Goal: Task Accomplishment & Management: Complete application form

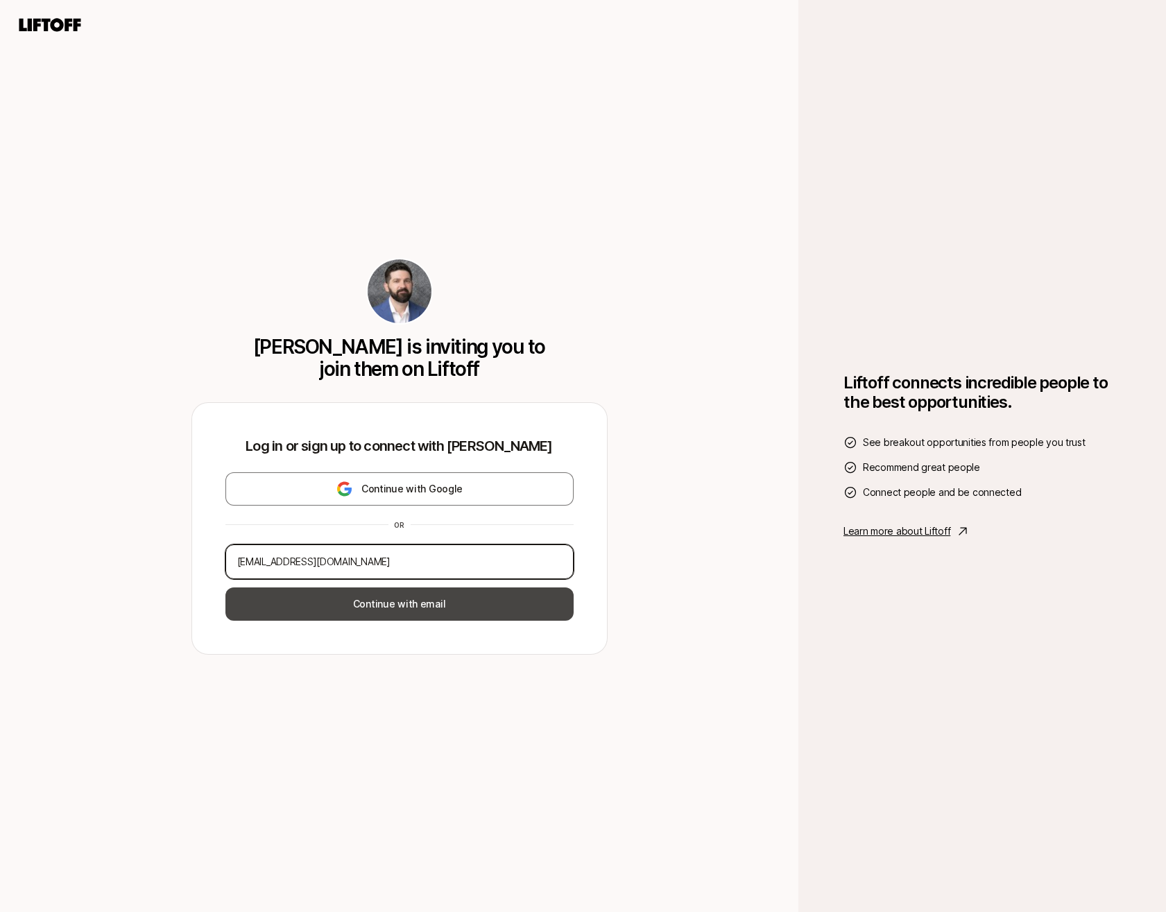
type input "[EMAIL_ADDRESS][DOMAIN_NAME]"
click at [366, 601] on button "Continue with email" at bounding box center [399, 603] width 348 height 33
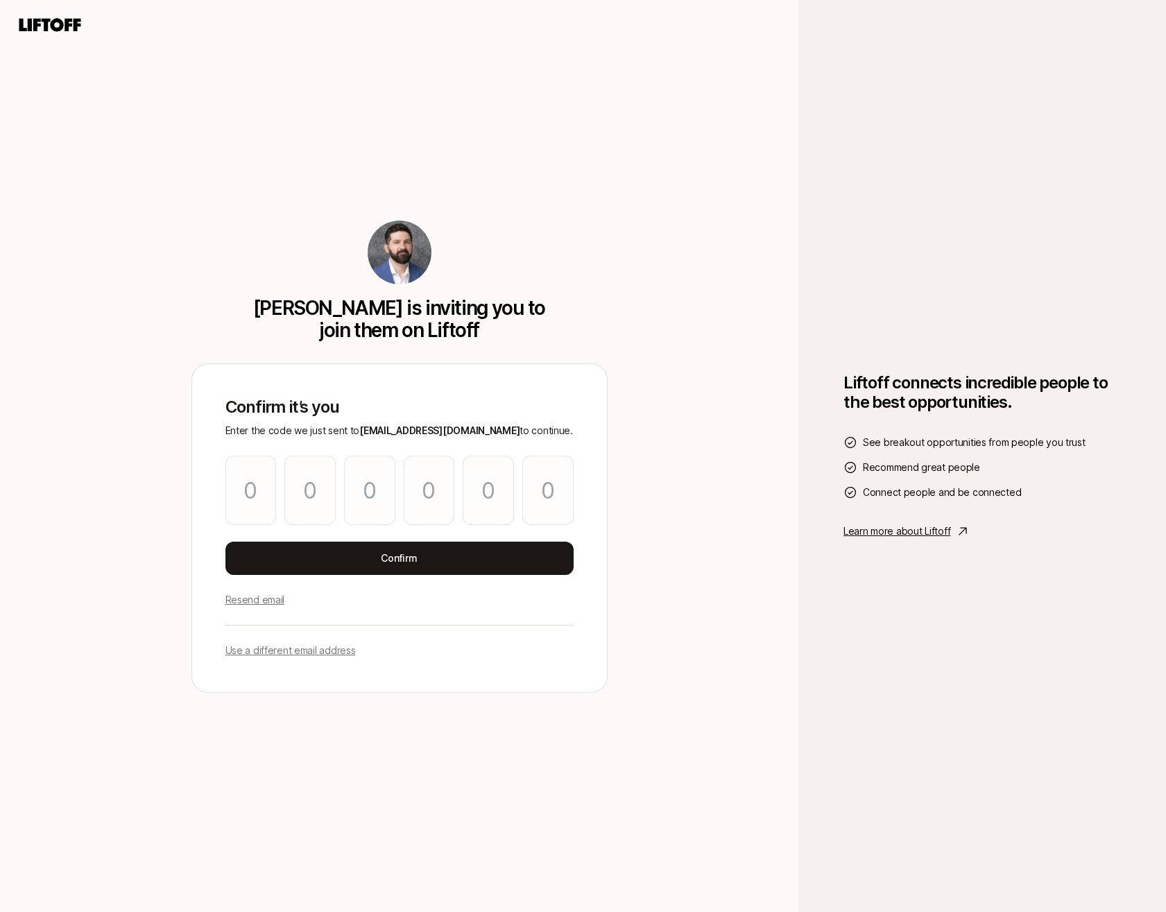
type input "6"
type input "1"
type input "6"
type input "3"
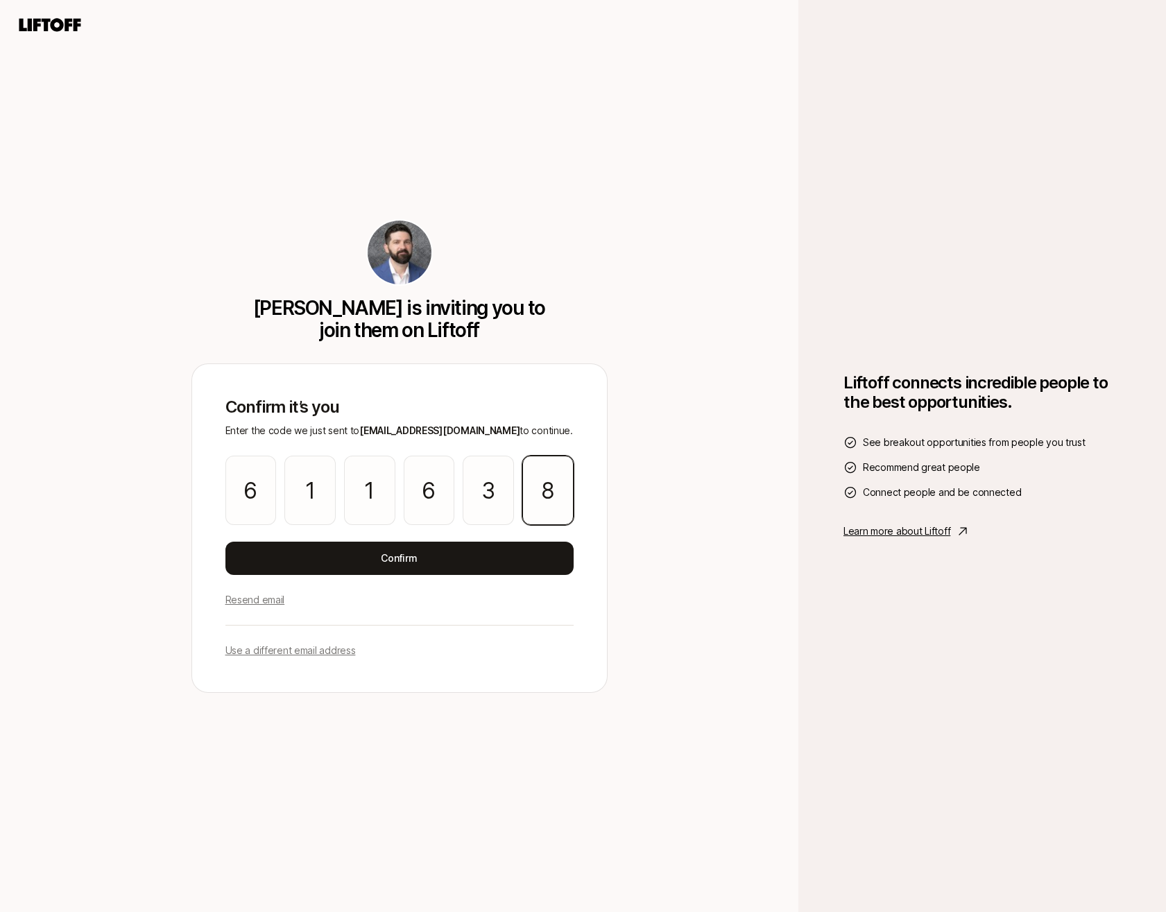
type input "8"
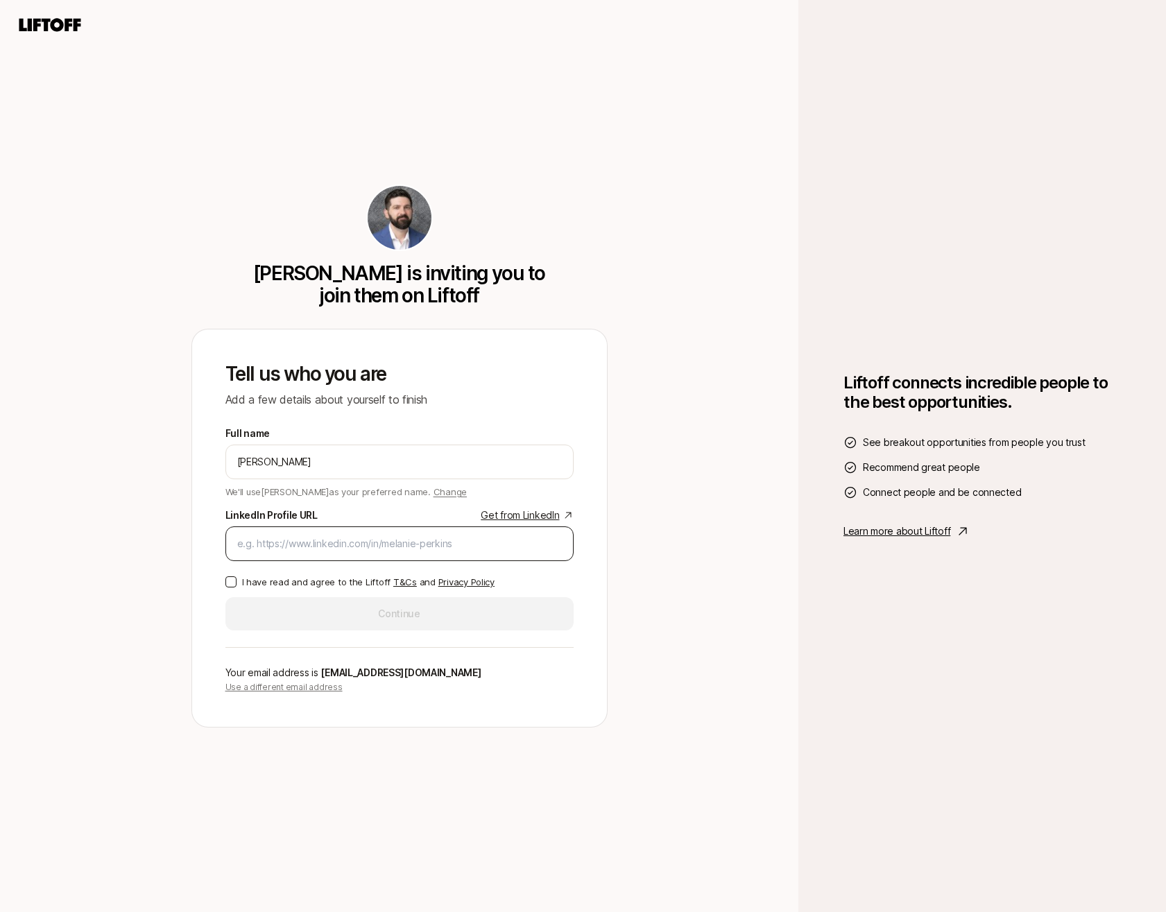
type input "[PERSON_NAME]"
paste input "[URL][DOMAIN_NAME]"
type input "[URL][DOMAIN_NAME]"
click at [230, 580] on button "I have read and agree to the Liftoff T&Cs and Privacy Policy" at bounding box center [230, 581] width 11 height 11
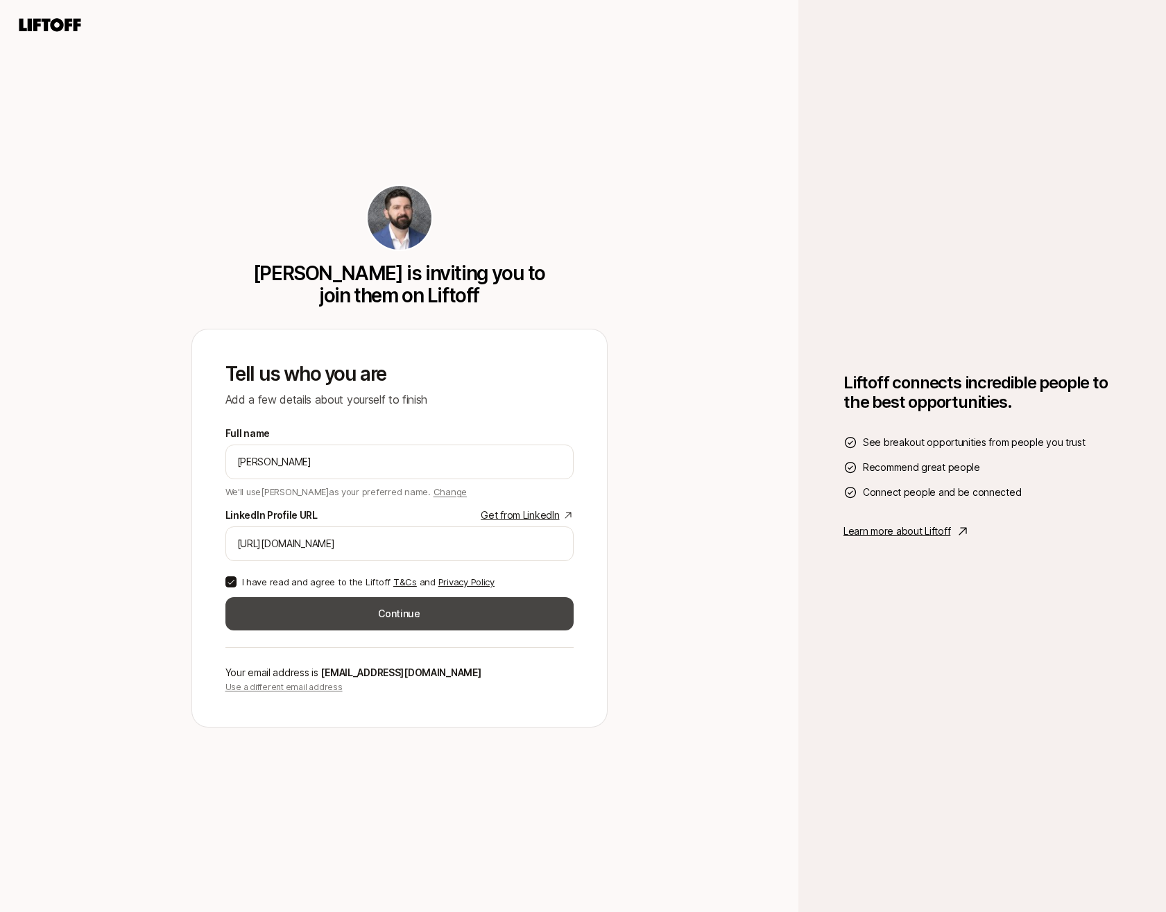
click at [256, 603] on button "Continue" at bounding box center [399, 613] width 348 height 33
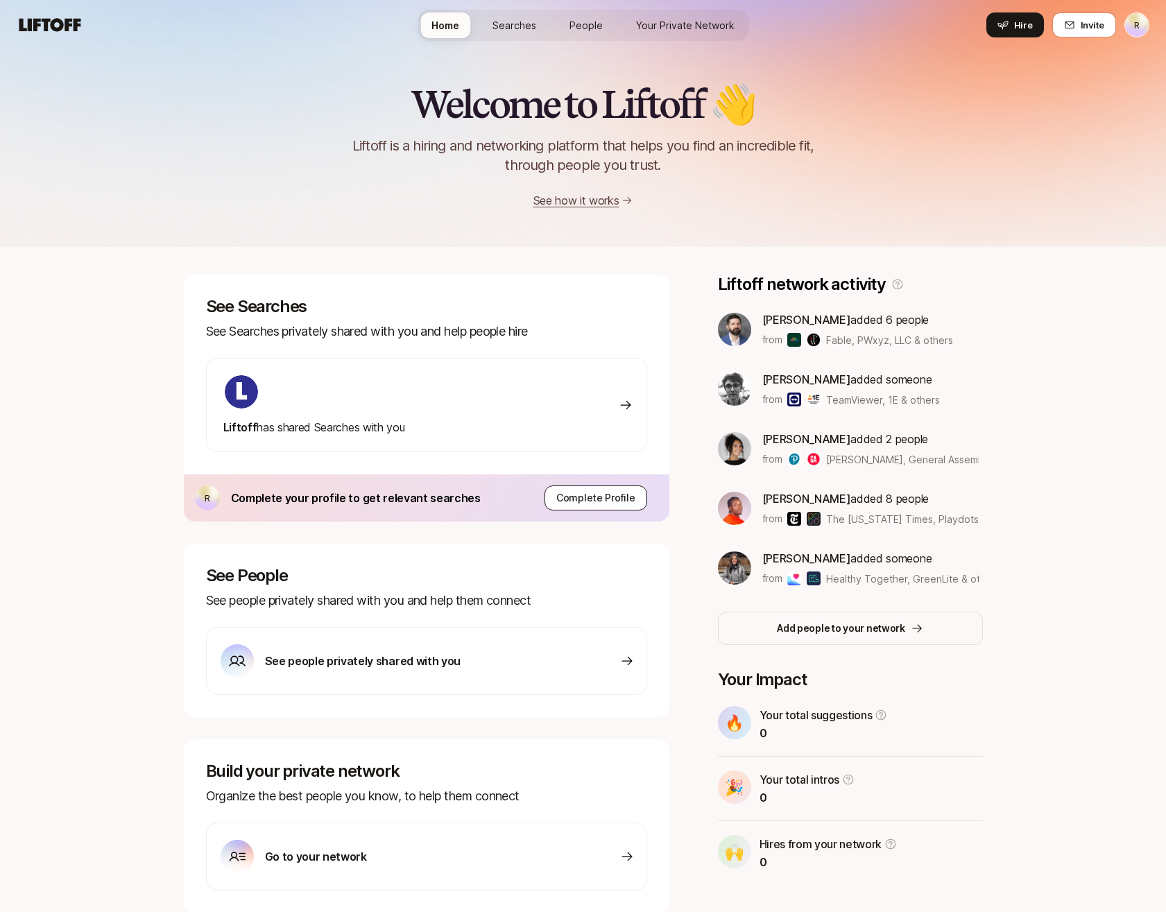
click at [594, 490] on p "Complete Profile" at bounding box center [595, 498] width 79 height 17
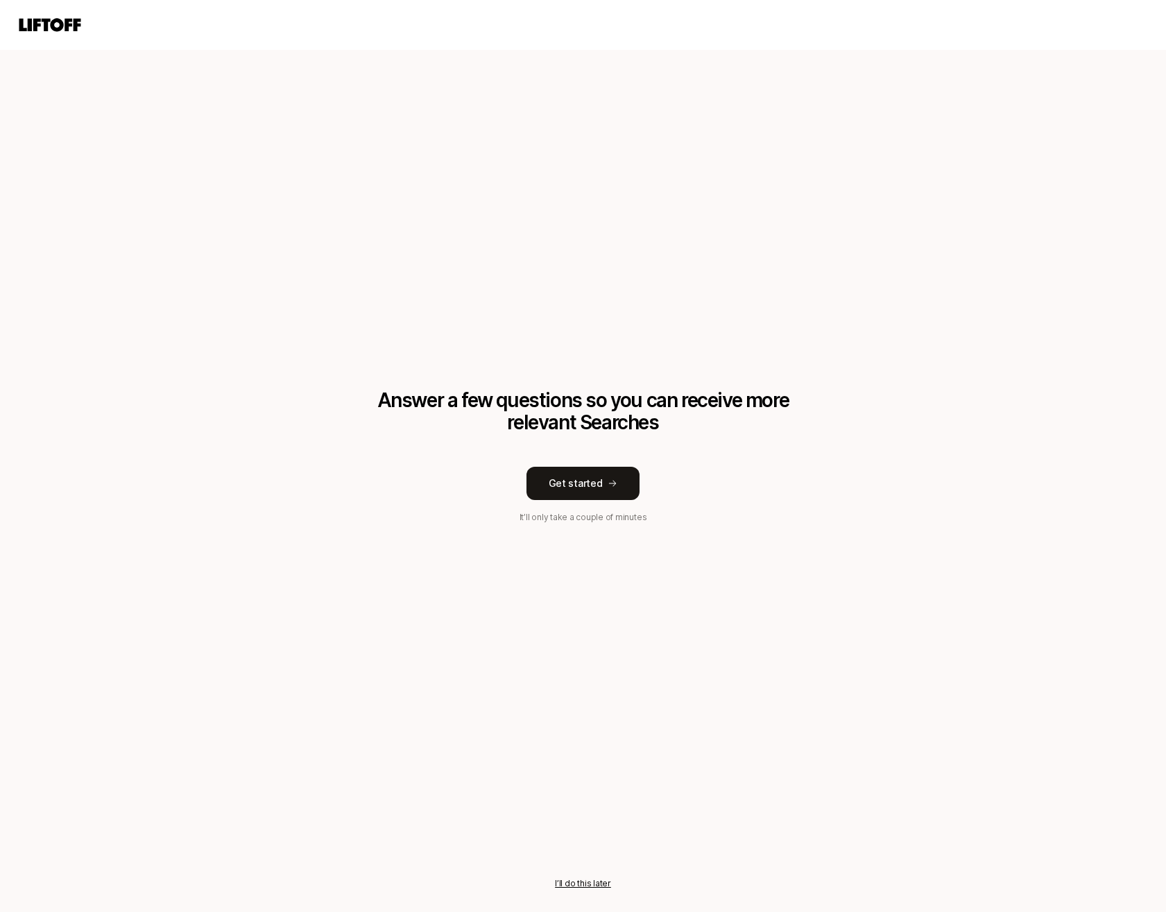
click at [556, 500] on div "Answer a few questions so you can receive more relevant Searches Get started It…" at bounding box center [583, 456] width 416 height 135
click at [596, 477] on button "Get started" at bounding box center [583, 483] width 114 height 33
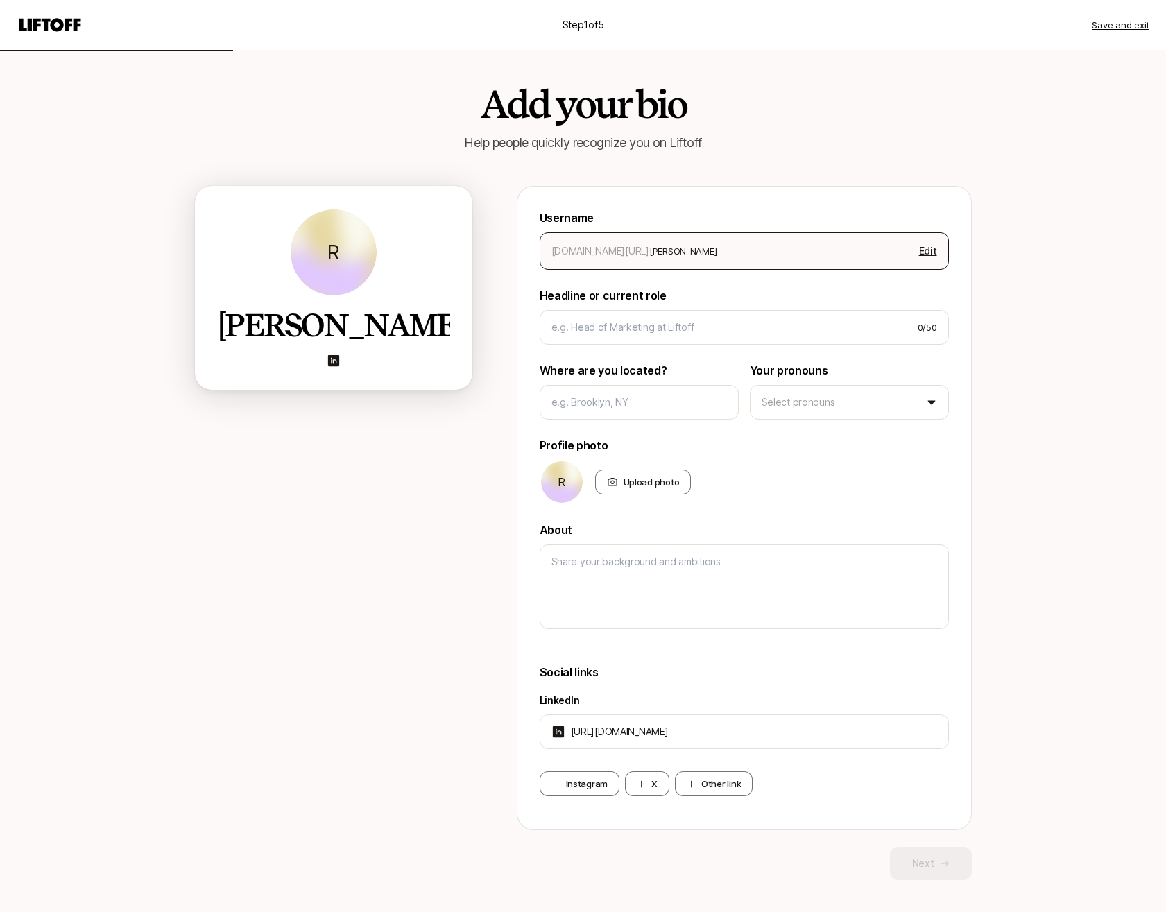
click at [714, 269] on div "[DOMAIN_NAME][URL] [PERSON_NAME] Edit" at bounding box center [743, 250] width 409 height 37
click at [925, 246] on button "Edit" at bounding box center [927, 250] width 29 height 19
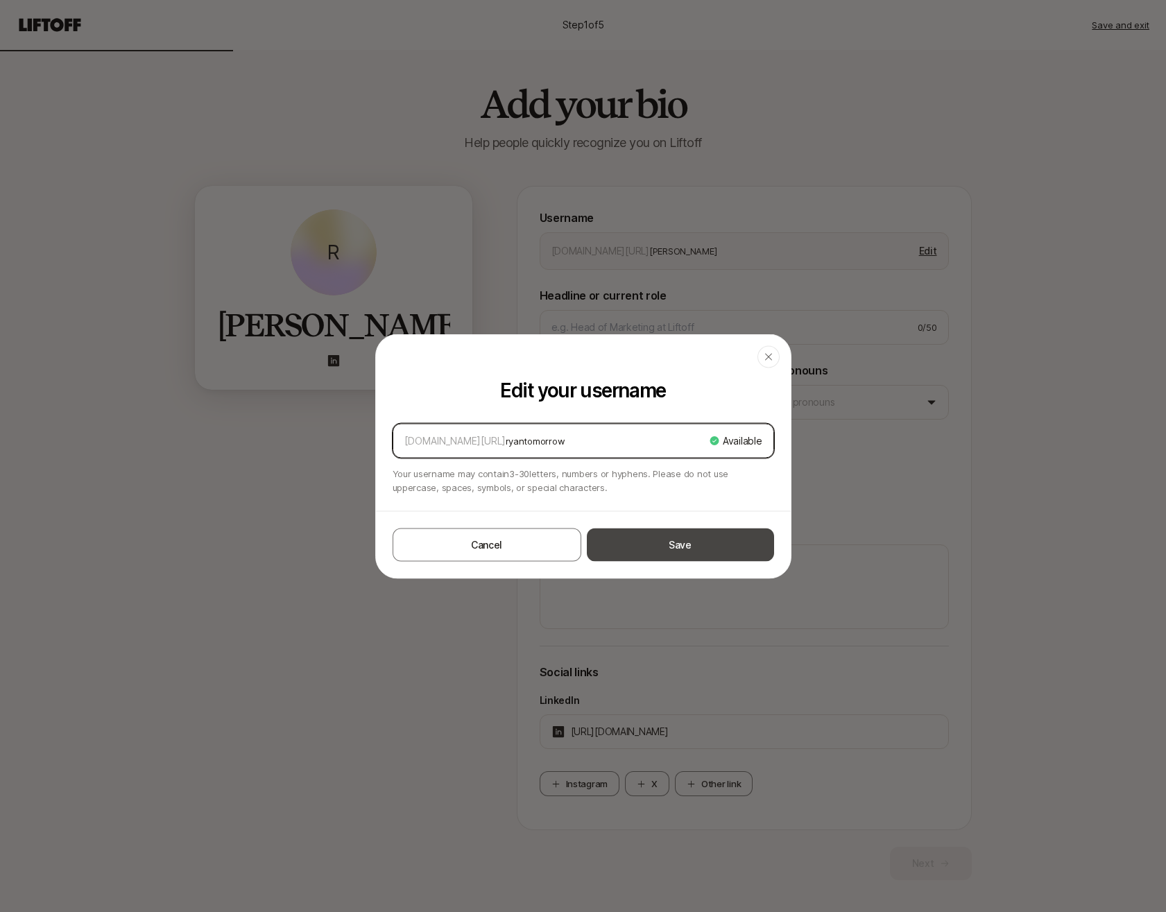
type input "ryantomorrow"
click at [629, 539] on button "Save" at bounding box center [680, 544] width 187 height 33
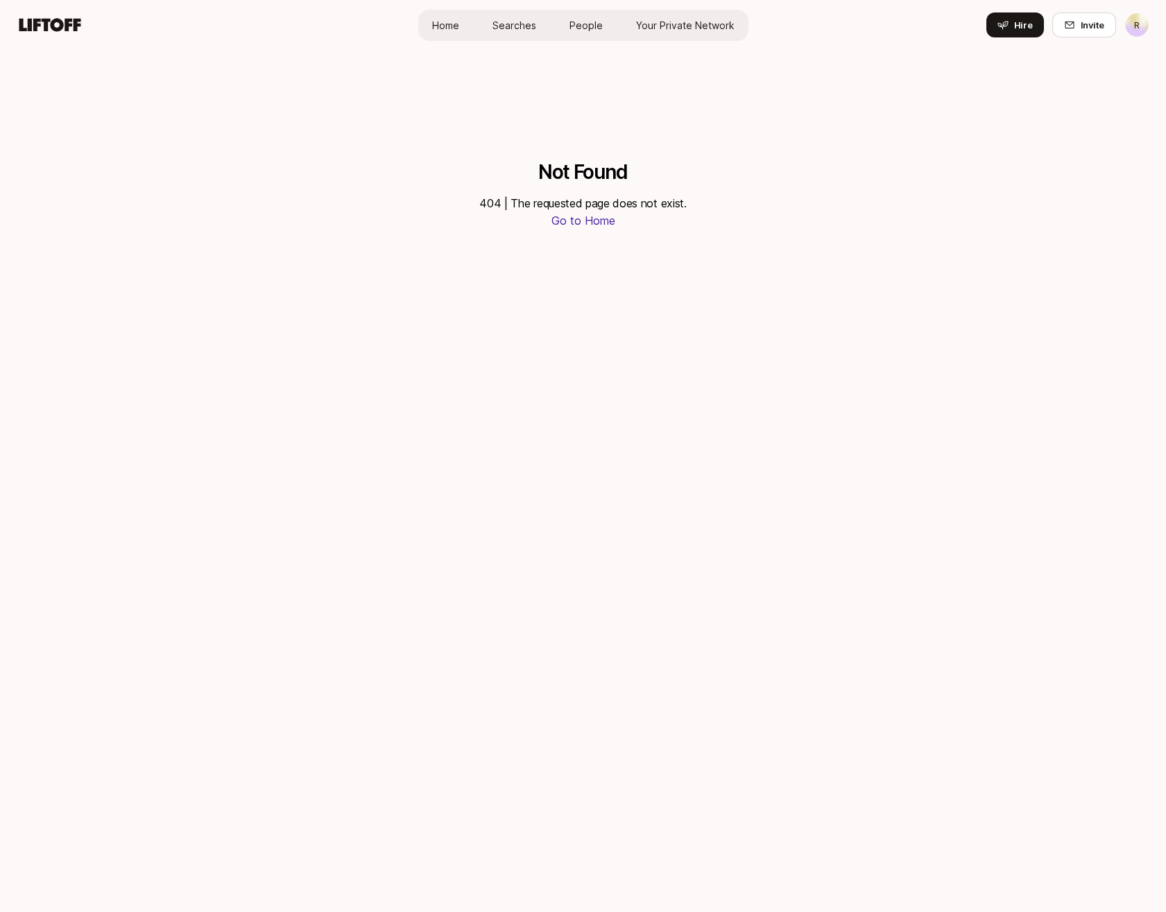
click at [58, 25] on icon at bounding box center [50, 24] width 67 height 19
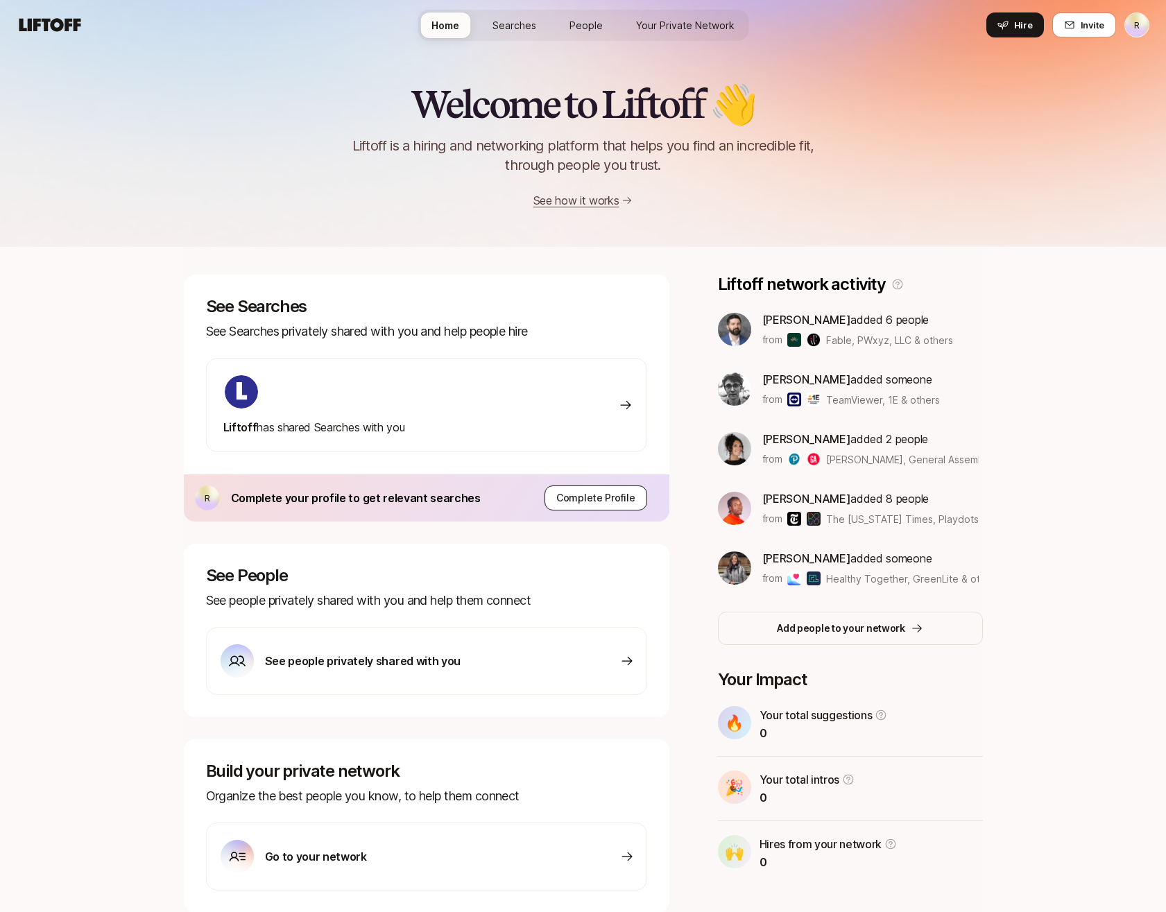
click at [589, 489] on button "Complete Profile" at bounding box center [595, 497] width 103 height 25
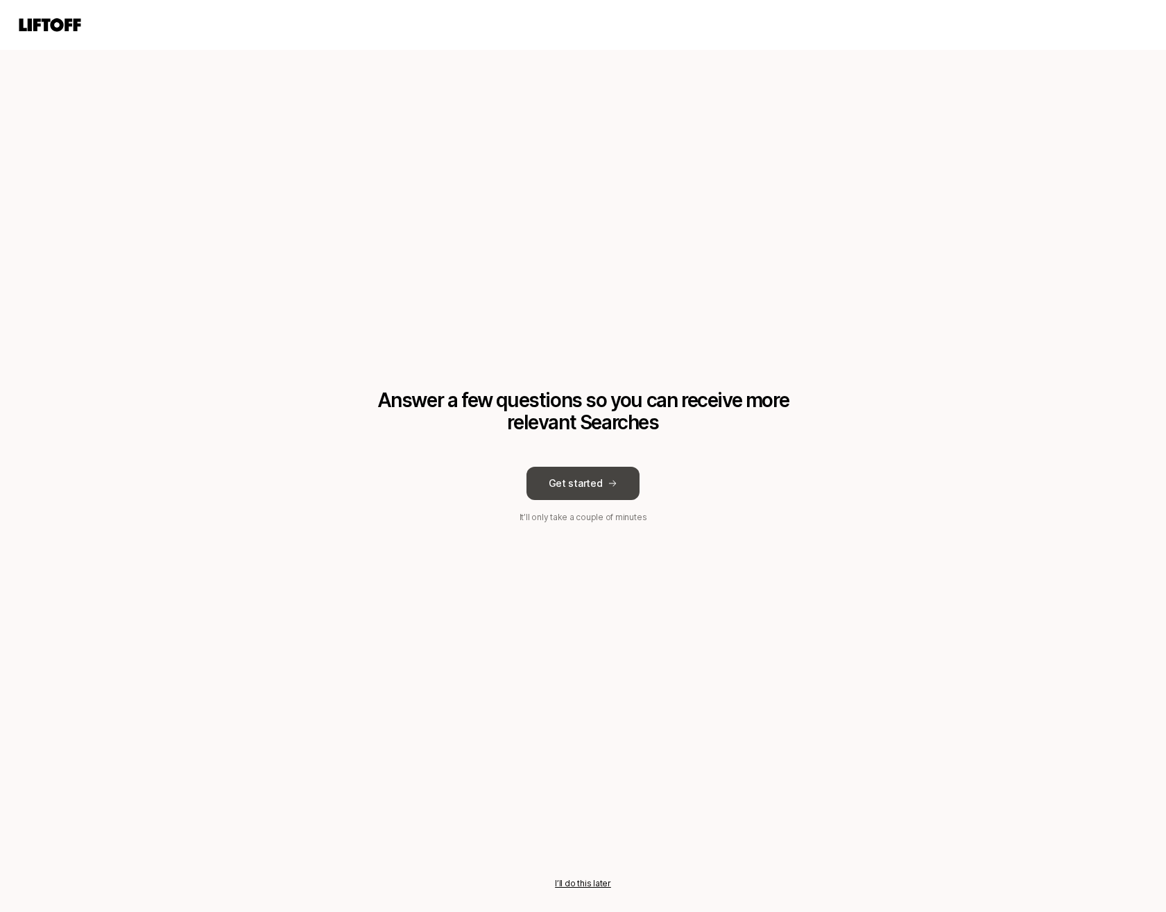
click at [589, 487] on button "Get started" at bounding box center [583, 483] width 114 height 33
type textarea "x"
